Goal: Navigation & Orientation: Find specific page/section

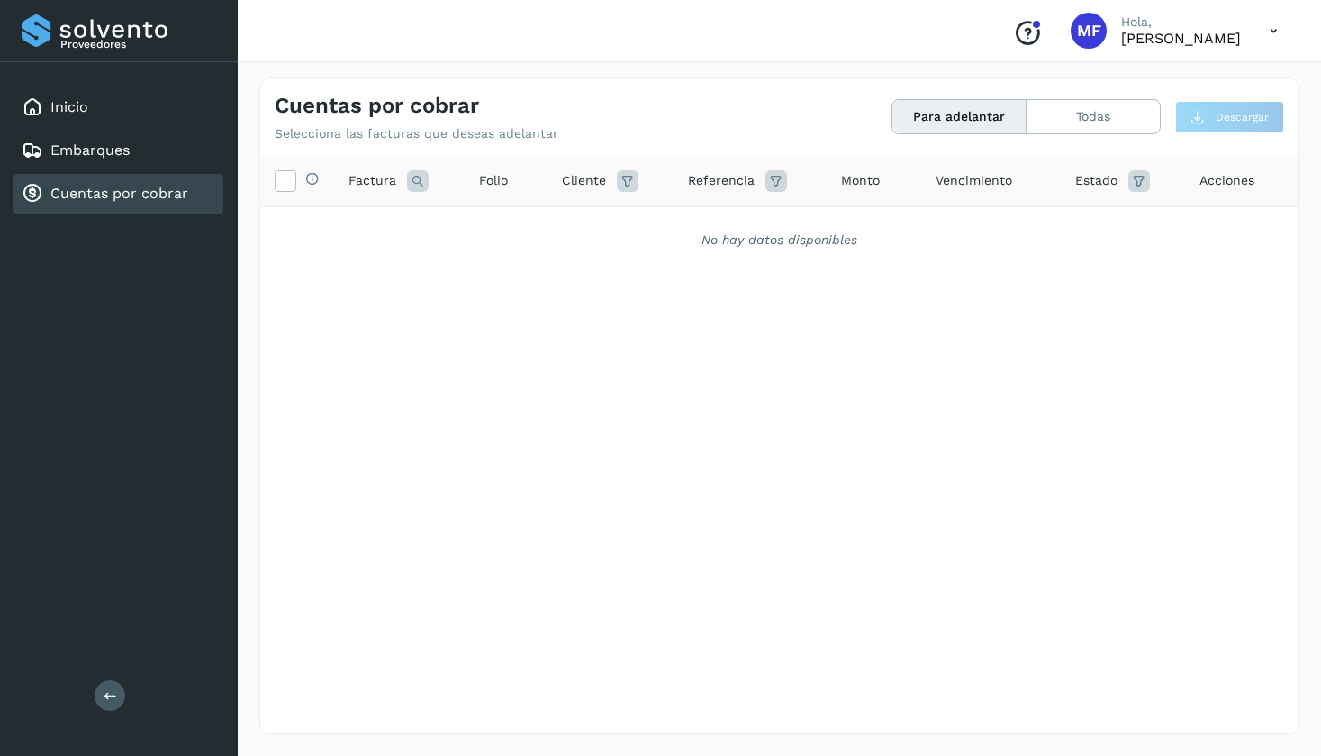
click at [170, 196] on link "Cuentas por cobrar" at bounding box center [119, 193] width 138 height 17
click at [73, 101] on link "Inicio" at bounding box center [69, 106] width 38 height 17
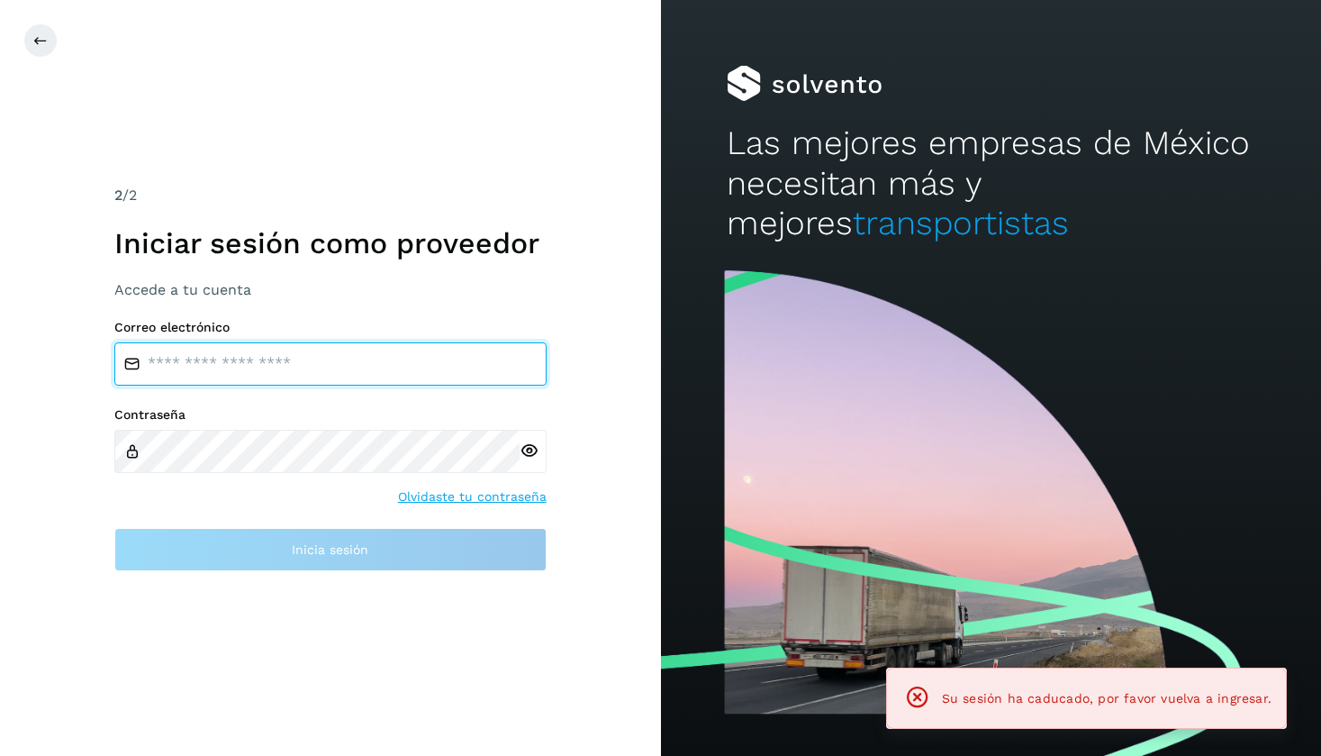
type input "**********"
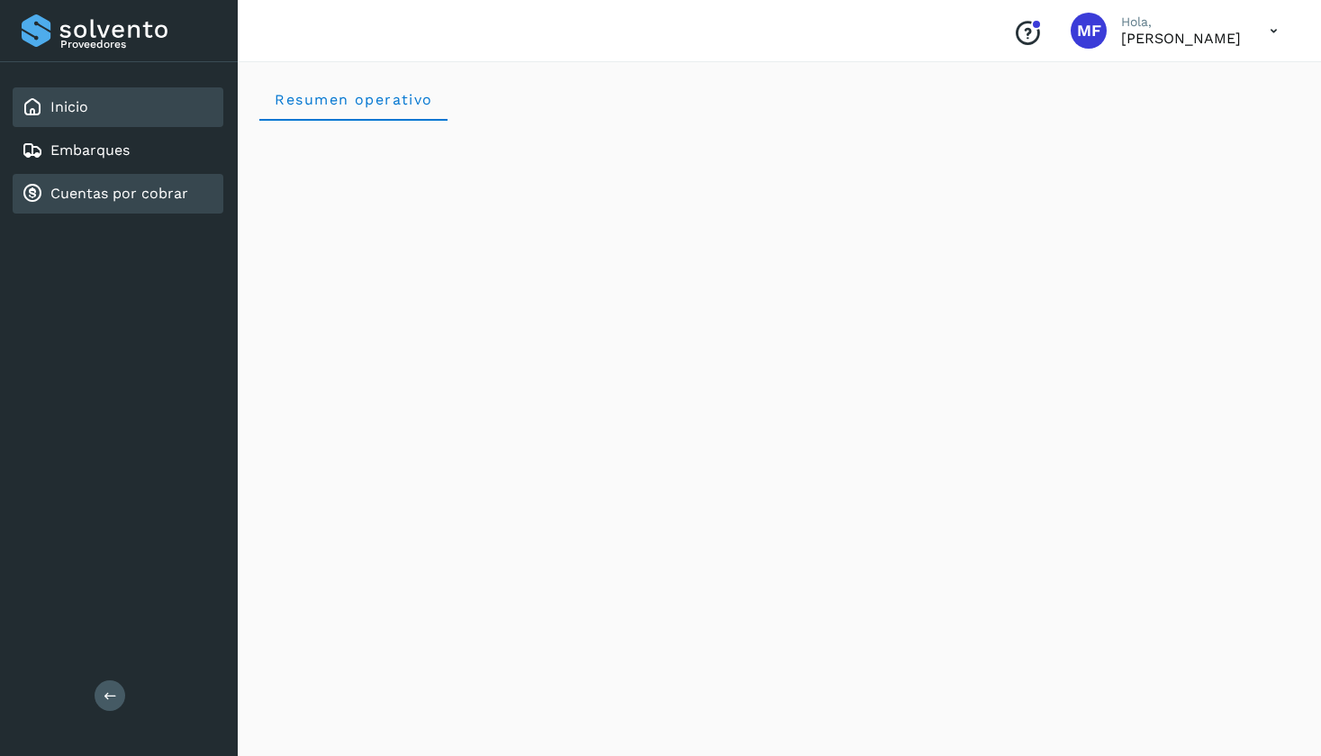
click at [104, 191] on link "Cuentas por cobrar" at bounding box center [119, 193] width 138 height 17
